Goal: Transaction & Acquisition: Subscribe to service/newsletter

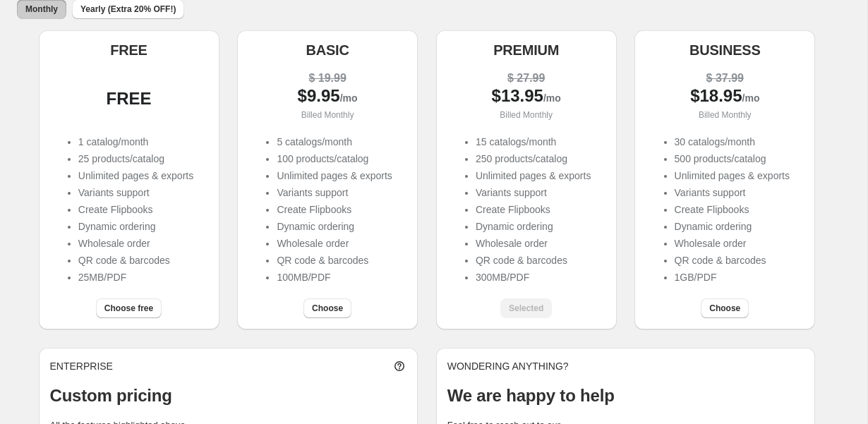
scroll to position [194, 0]
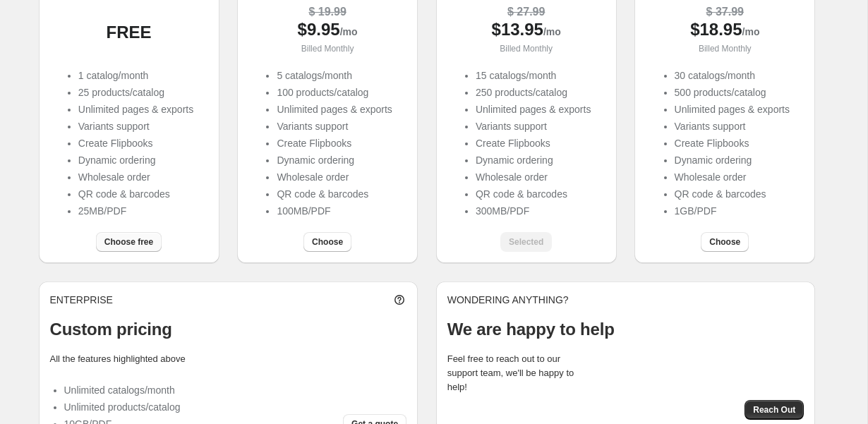
click at [146, 241] on span "Choose free" at bounding box center [128, 241] width 49 height 11
